Goal: Information Seeking & Learning: Learn about a topic

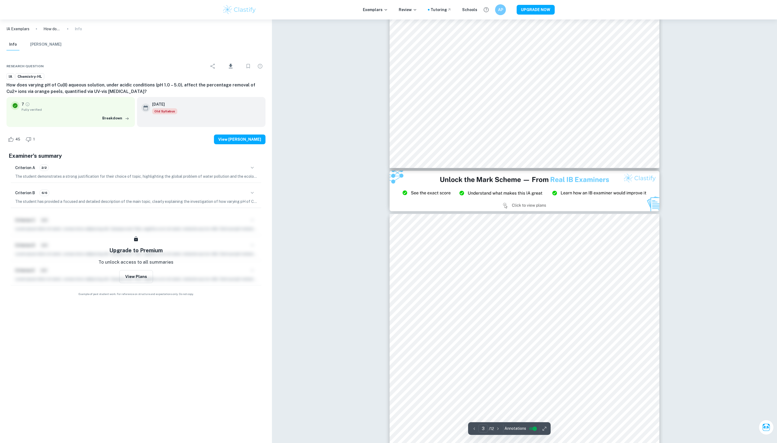
scroll to position [689, 0]
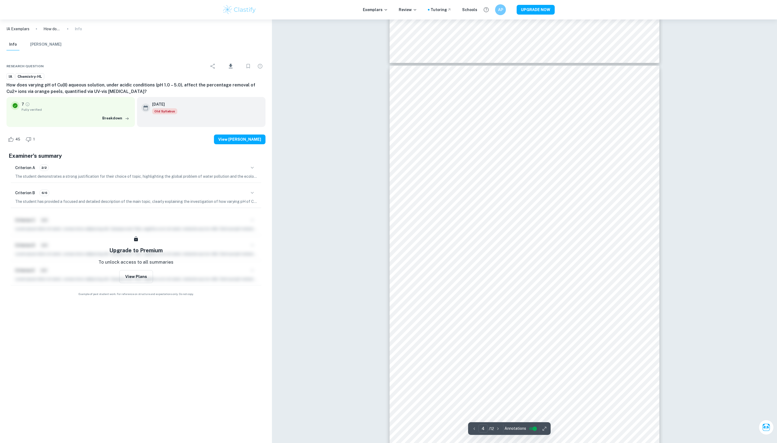
type input "5"
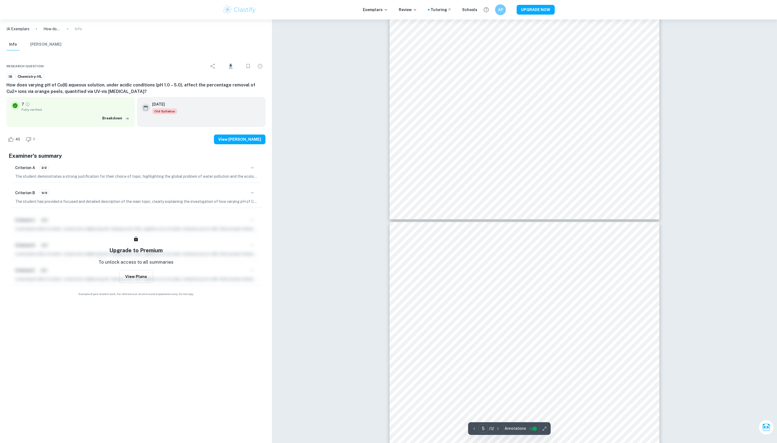
scroll to position [1599, 0]
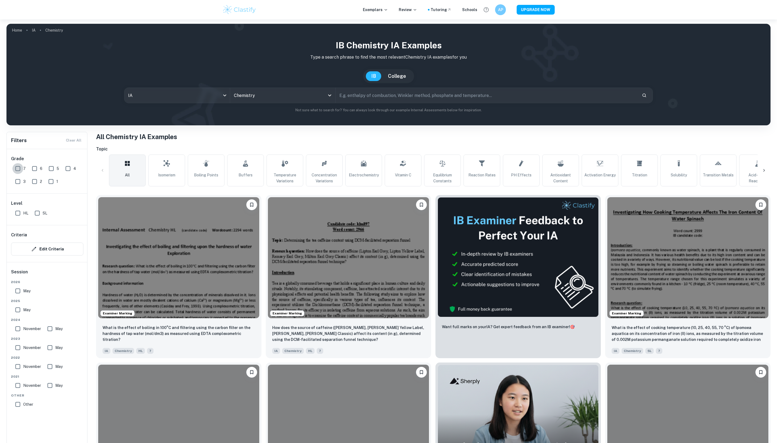
click at [18, 171] on input "7" at bounding box center [17, 168] width 11 height 11
checkbox input "true"
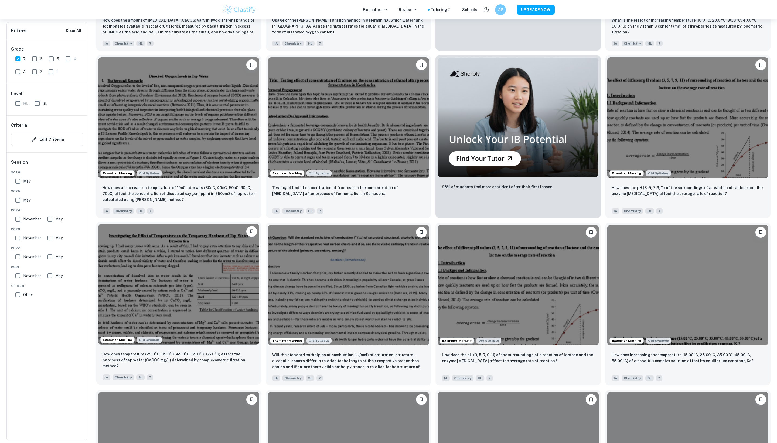
scroll to position [5671, 0]
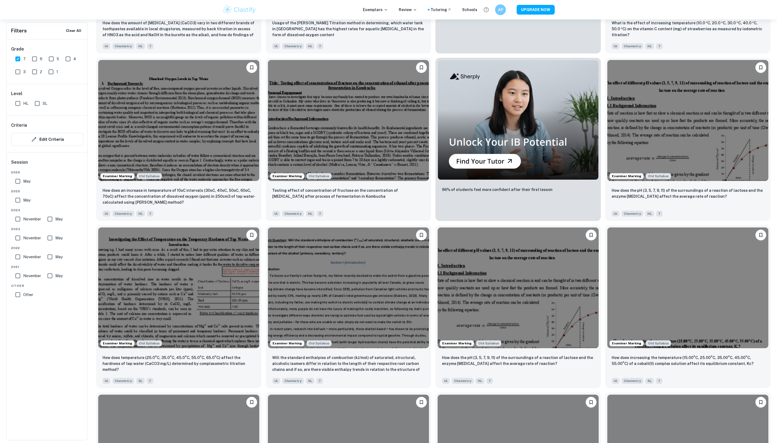
click at [17, 262] on input "November" at bounding box center [17, 256] width 11 height 11
checkbox input "true"
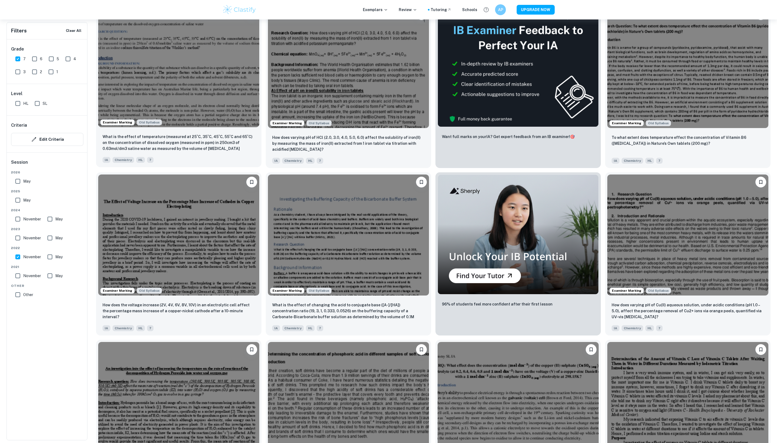
scroll to position [205, 0]
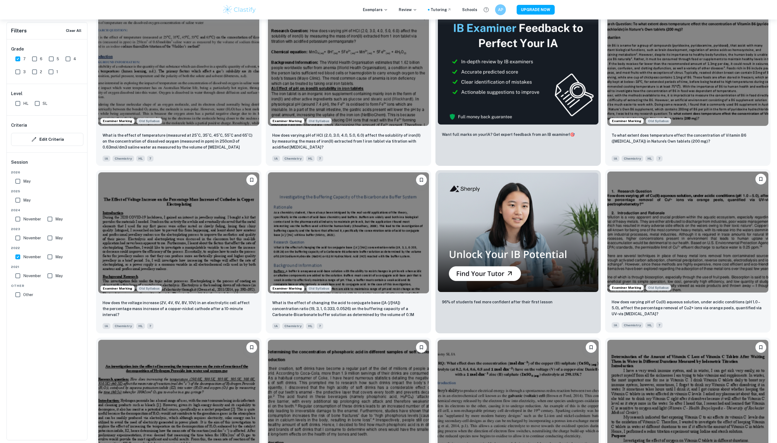
click at [699, 274] on img at bounding box center [688, 231] width 161 height 121
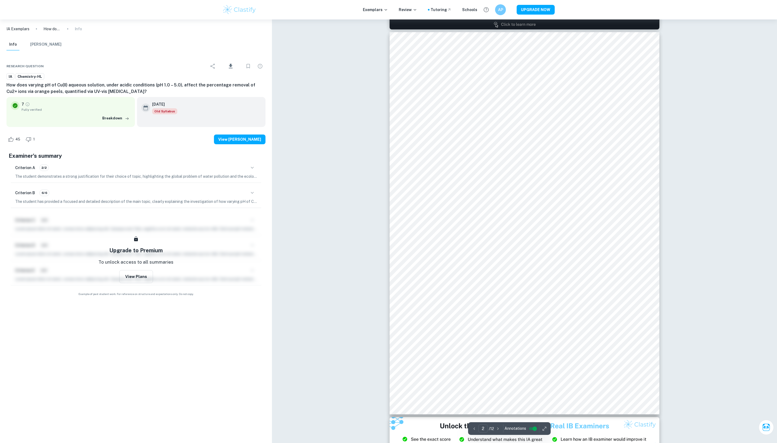
scroll to position [479, 0]
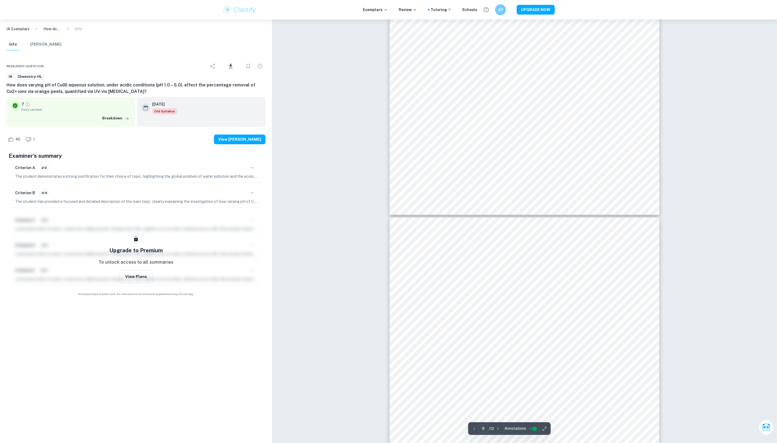
type input "10"
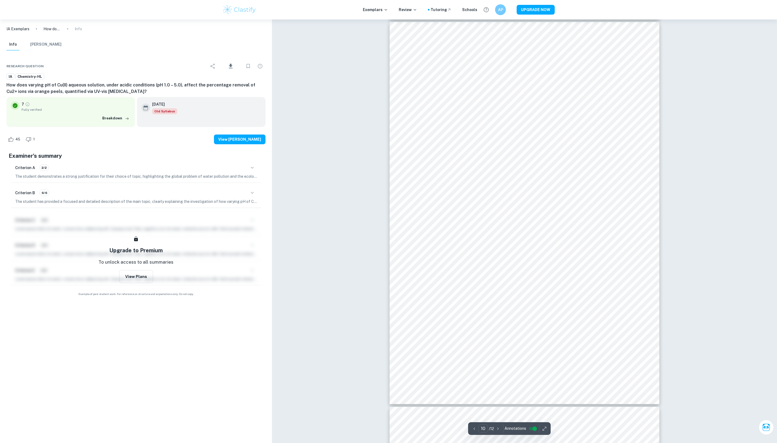
scroll to position [3603, 0]
